Goal: Use online tool/utility: Use online tool/utility

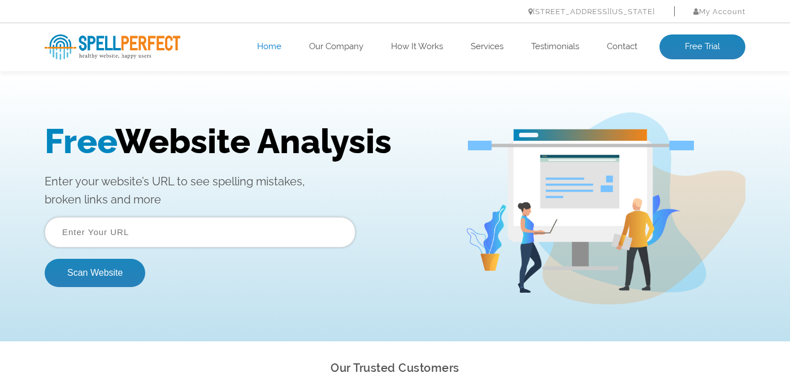
click at [227, 228] on input "text" at bounding box center [200, 232] width 311 height 31
type input "[DOMAIN_NAME]"
click at [93, 276] on button "Scan Website" at bounding box center [95, 273] width 101 height 28
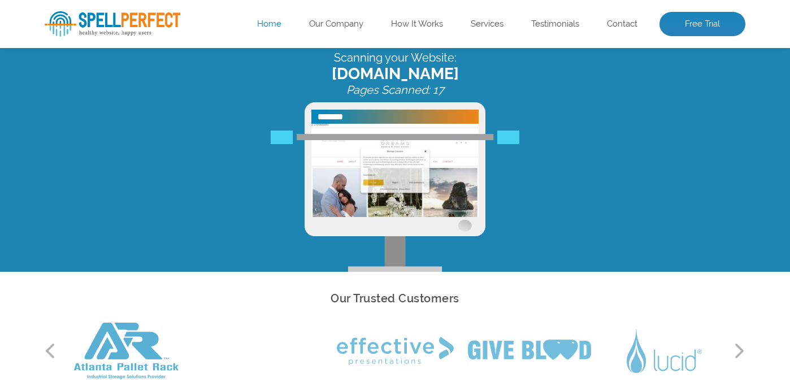
scroll to position [72, 0]
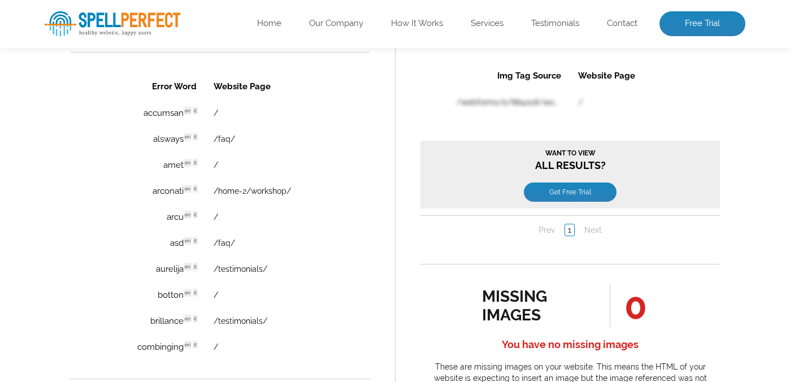
scroll to position [772, 0]
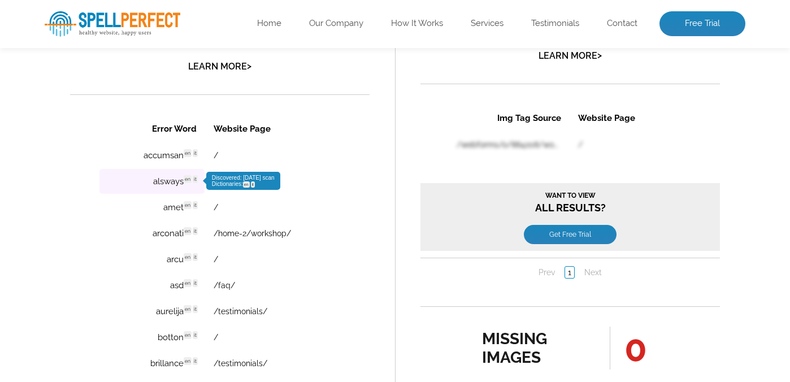
click at [167, 183] on td "alsways en it Discovered: 10-01-2025 scan Dictionaries: en it" at bounding box center [151, 181] width 105 height 25
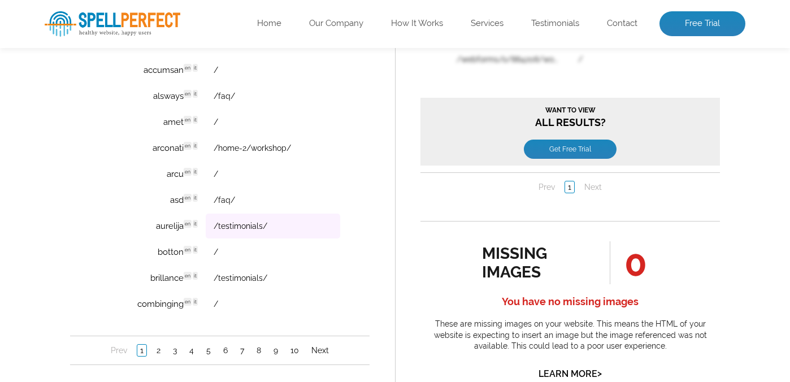
scroll to position [859, 0]
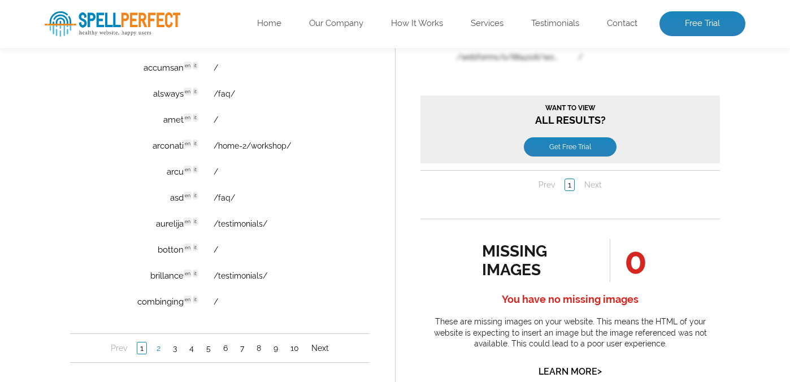
click at [157, 348] on link "2" at bounding box center [159, 348] width 10 height 11
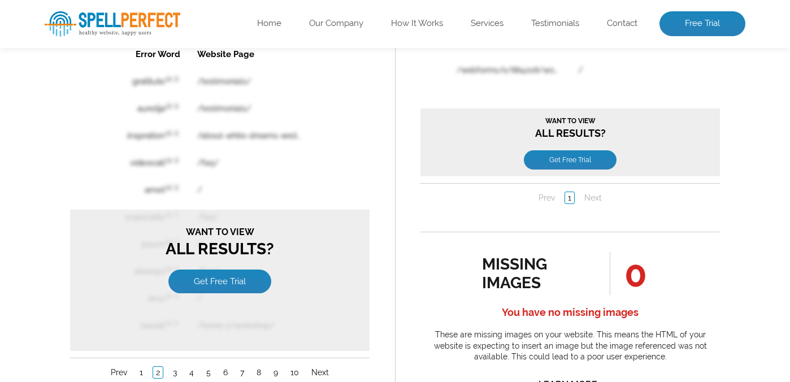
scroll to position [839, 0]
